Goal: Find specific page/section: Find specific page/section

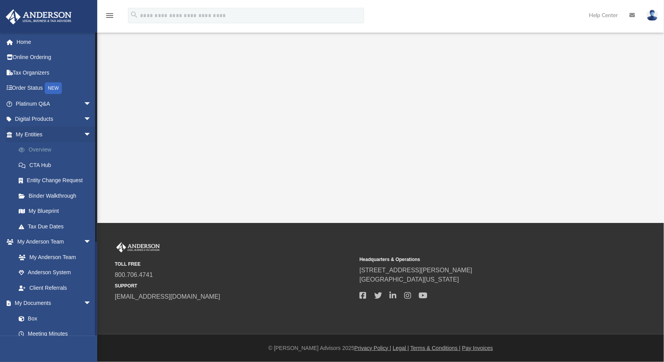
click at [45, 151] on link "Overview" at bounding box center [57, 150] width 92 height 16
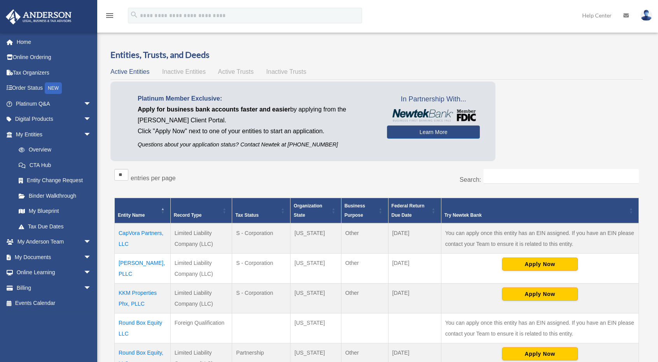
click at [147, 233] on td "CapVora Partners, LLC" at bounding box center [143, 239] width 56 height 30
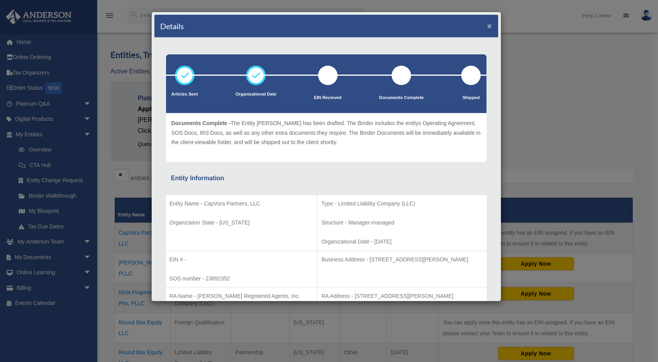
click at [487, 24] on button "×" at bounding box center [489, 26] width 5 height 8
